Goal: Use online tool/utility: Utilize a website feature to perform a specific function

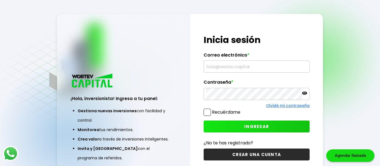
type input "[EMAIL_ADDRESS][DOMAIN_NAME]"
click at [253, 126] on span "INGRESAR" at bounding box center [256, 127] width 25 height 6
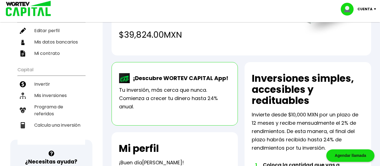
scroll to position [67, 0]
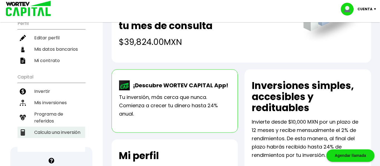
click at [48, 133] on li "Calcula una inversión" at bounding box center [52, 132] width 68 height 11
select select "1"
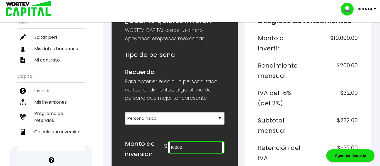
scroll to position [78, 0]
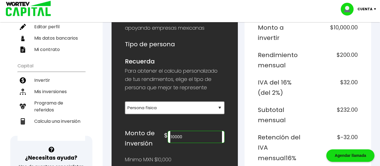
click at [192, 141] on input "10000" at bounding box center [196, 137] width 52 height 12
type input "1"
type input "245800"
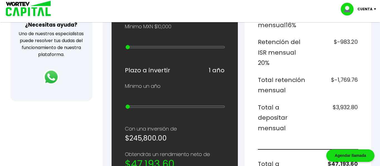
scroll to position [222, 0]
